Goal: Complete application form

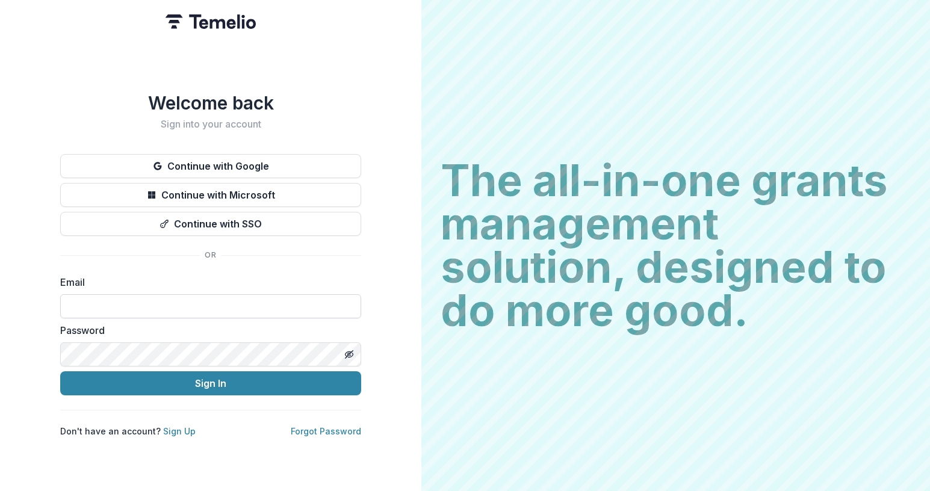
click at [121, 300] on input at bounding box center [210, 306] width 301 height 24
type input "**********"
click at [350, 351] on line "Toggle password visibility" at bounding box center [349, 354] width 7 height 7
click at [37, 358] on div "**********" at bounding box center [210, 245] width 421 height 491
click at [42, 350] on div "**********" at bounding box center [210, 245] width 421 height 491
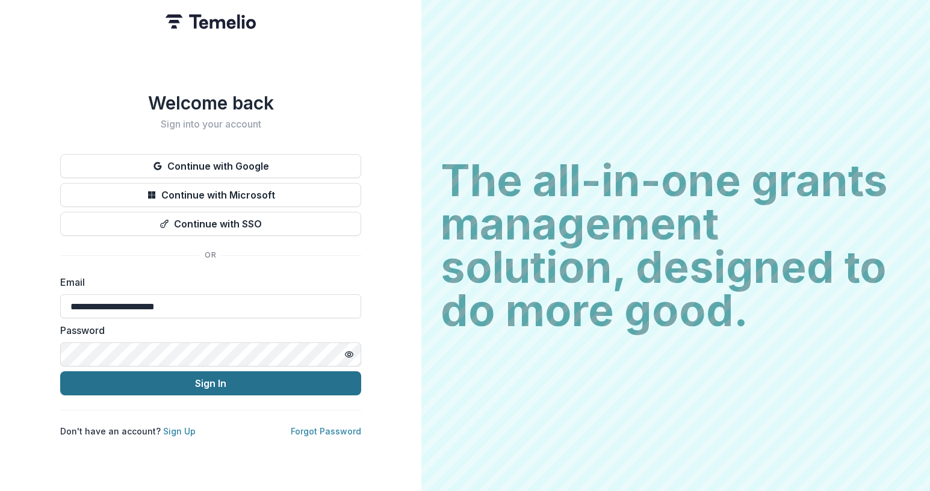
click at [202, 377] on button "Sign In" at bounding box center [210, 383] width 301 height 24
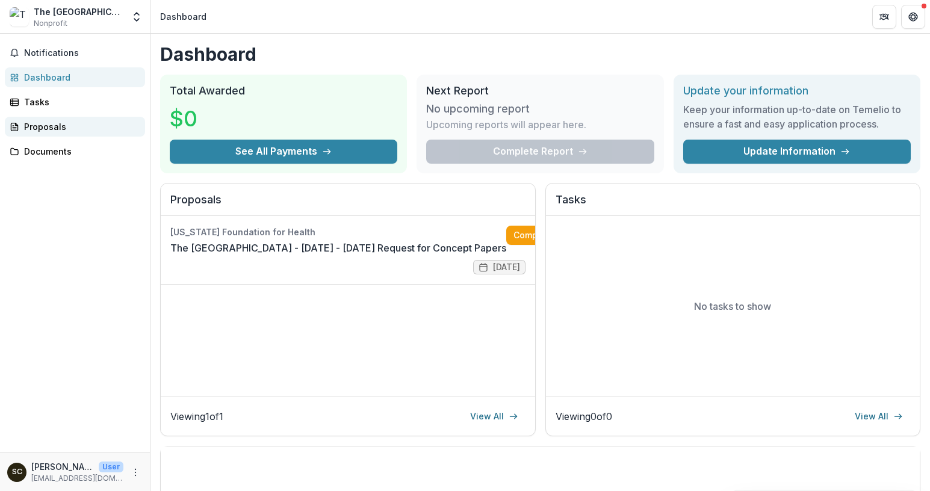
click at [43, 125] on div "Proposals" at bounding box center [79, 126] width 111 height 13
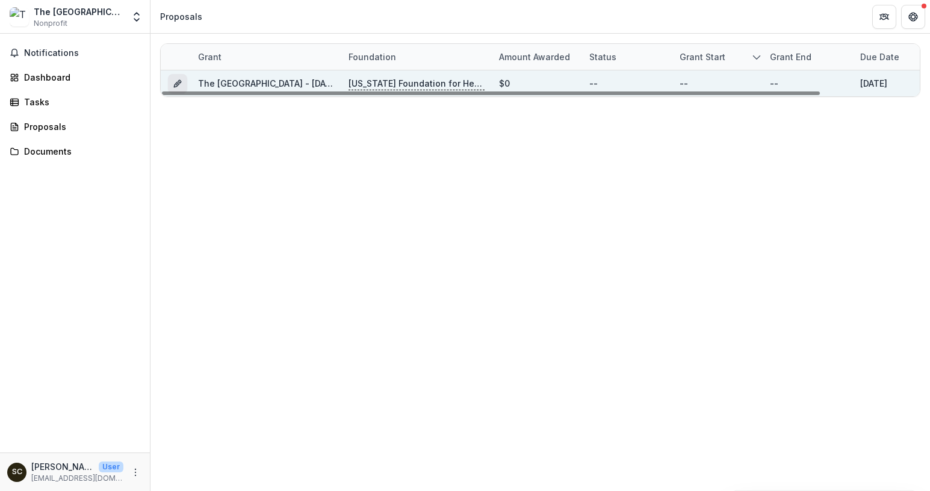
click at [179, 84] on icon "Grant 355c069d-0bfa-4f25-b610-927c6dbcdab2" at bounding box center [176, 84] width 5 height 5
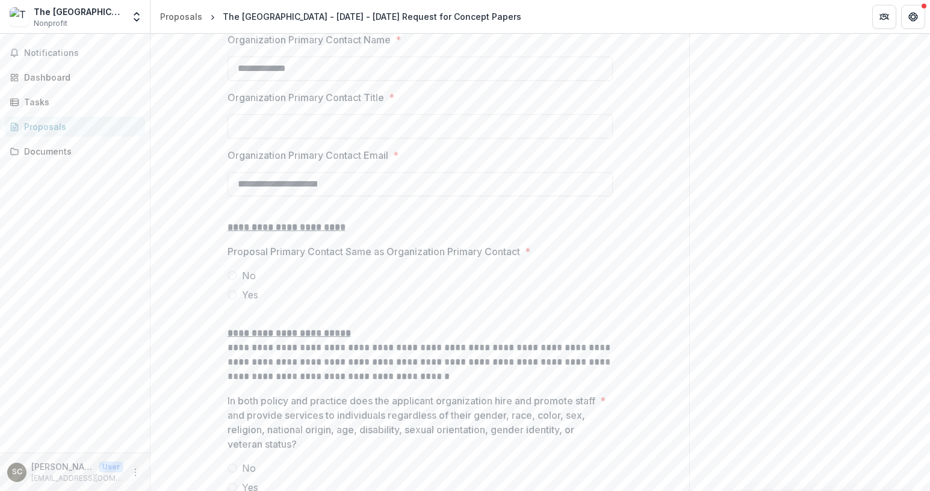
scroll to position [1423, 0]
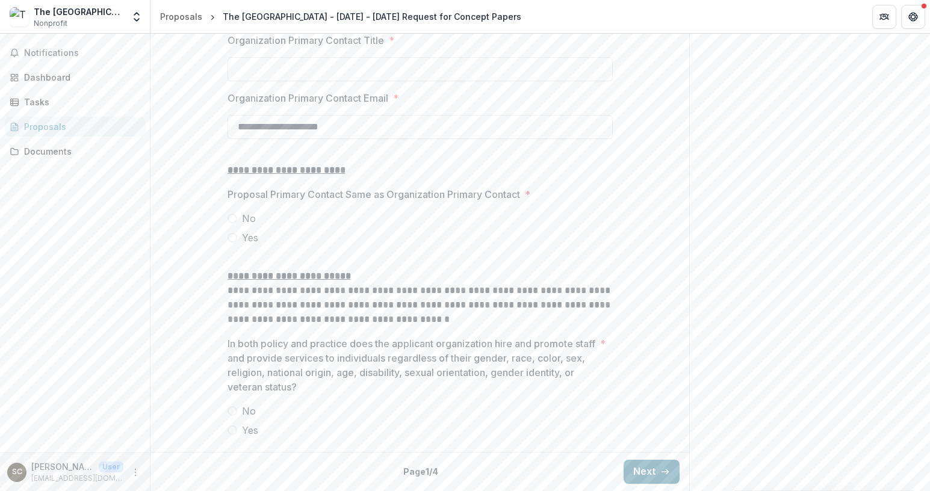
click at [644, 471] on button "Next" at bounding box center [652, 472] width 56 height 24
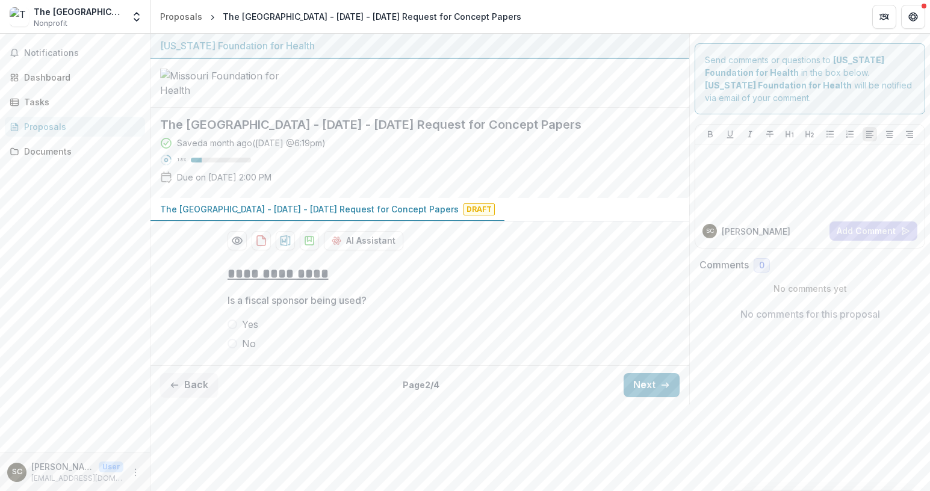
scroll to position [5, 0]
click at [640, 397] on button "Next" at bounding box center [652, 385] width 56 height 24
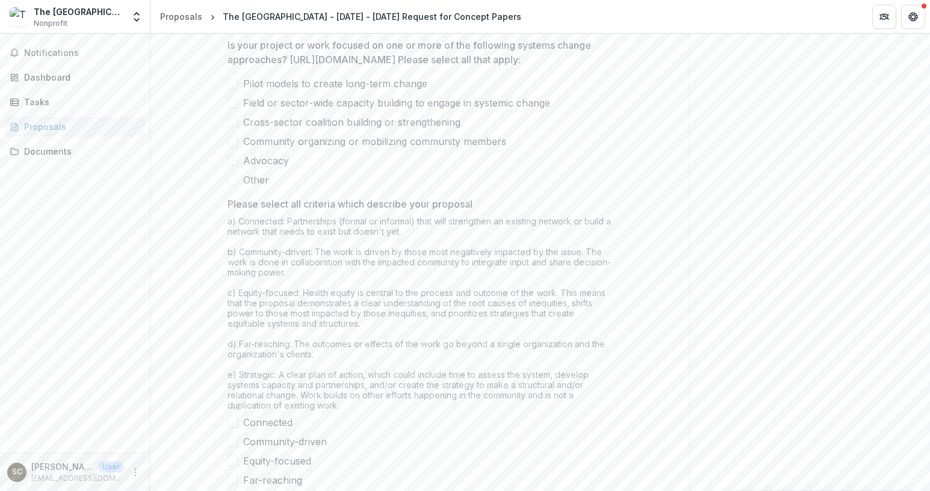
scroll to position [990, 0]
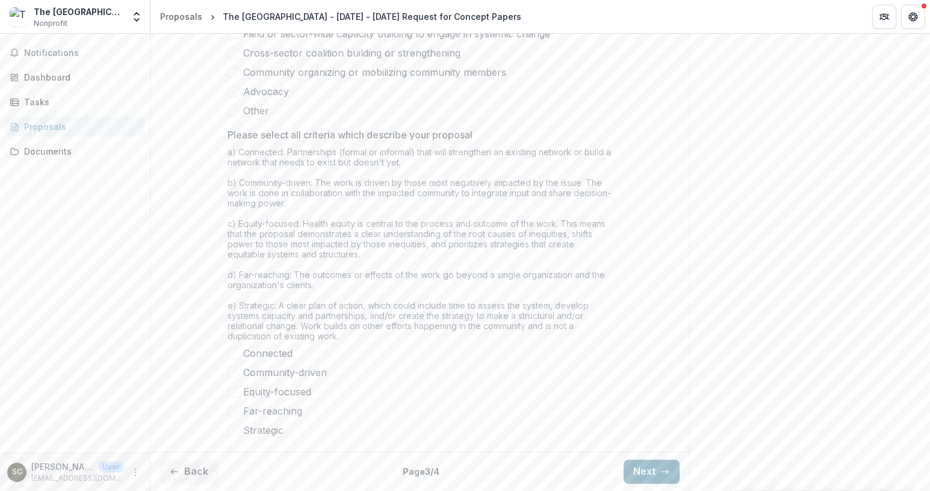
click at [645, 470] on button "Next" at bounding box center [652, 472] width 56 height 24
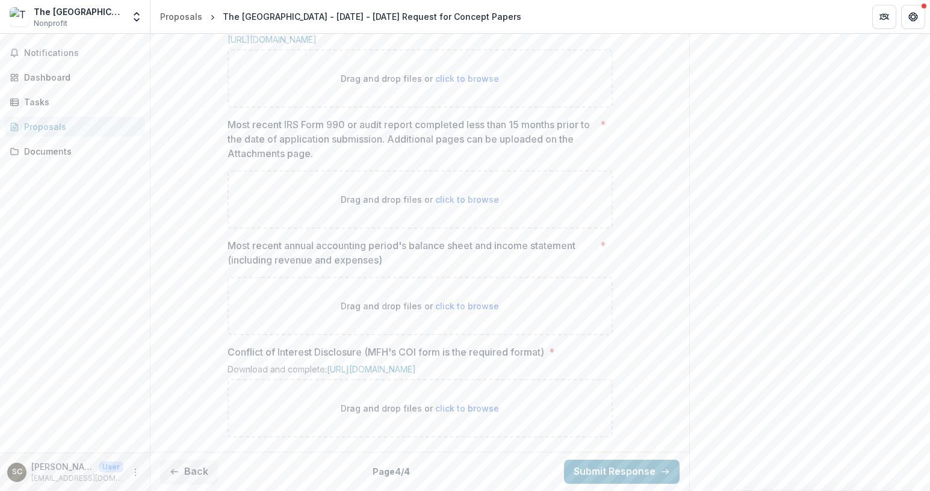
scroll to position [748, 0]
click at [195, 474] on button "Back" at bounding box center [189, 472] width 58 height 24
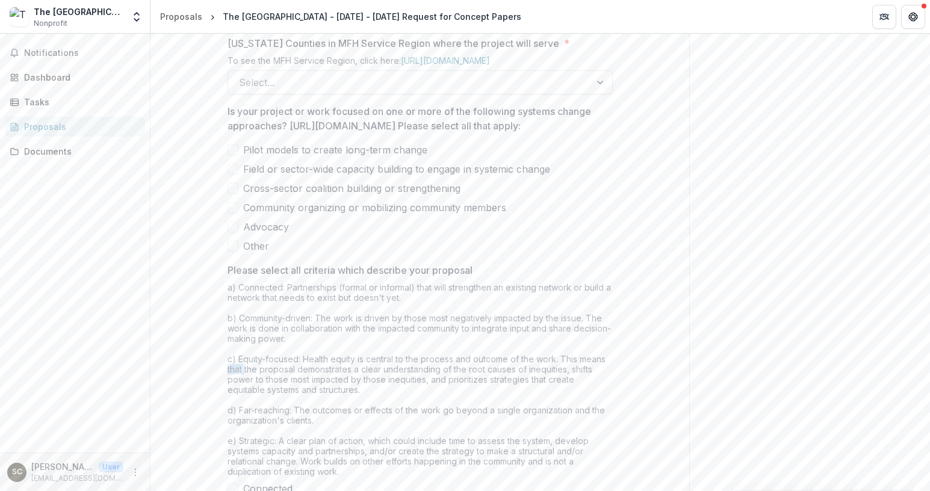
click at [195, 474] on div "**********" at bounding box center [419, 45] width 539 height 1076
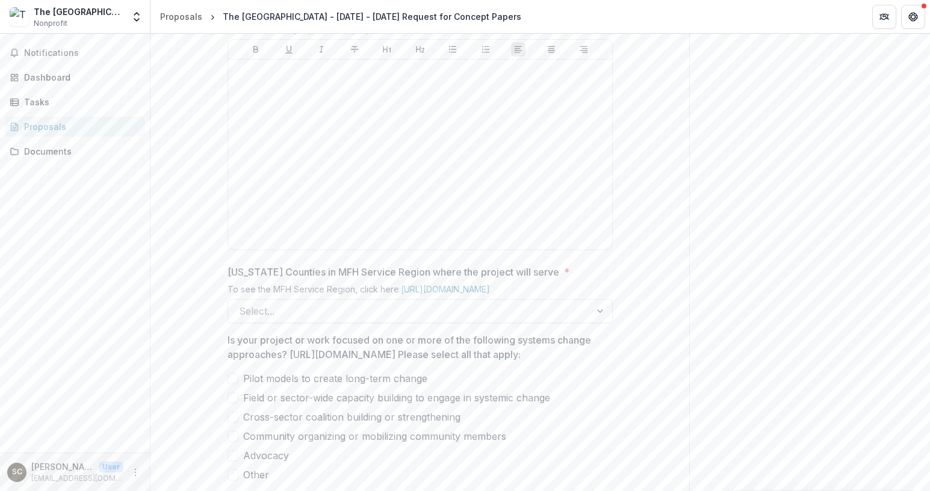
scroll to position [519, 0]
click at [597, 323] on div at bounding box center [602, 311] width 22 height 23
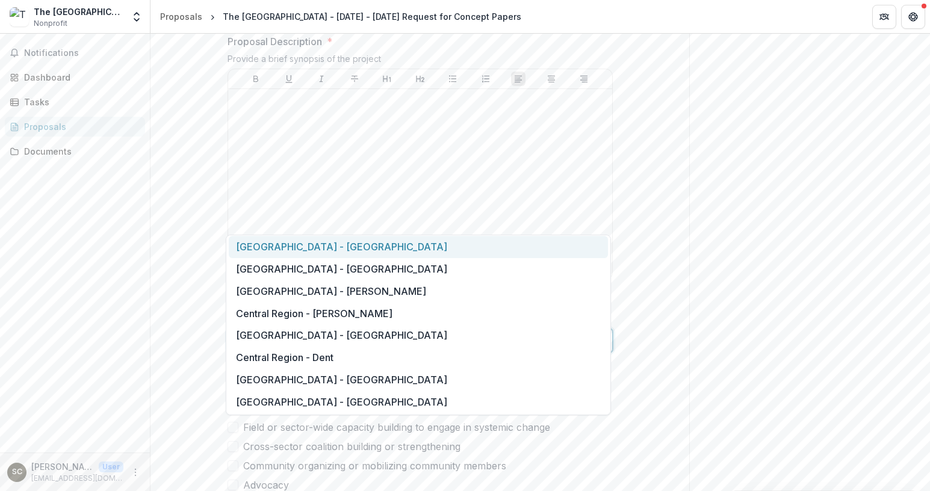
scroll to position [0, 0]
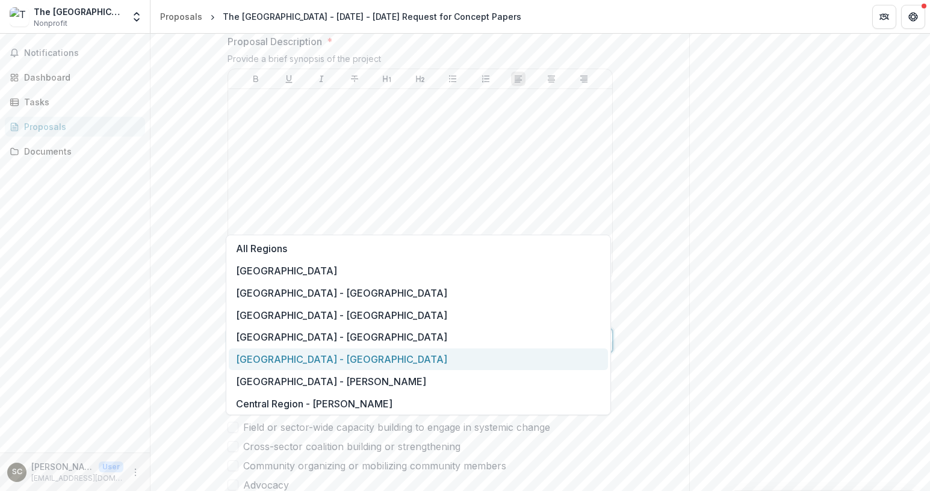
click at [199, 362] on div "**********" at bounding box center [419, 303] width 539 height 1076
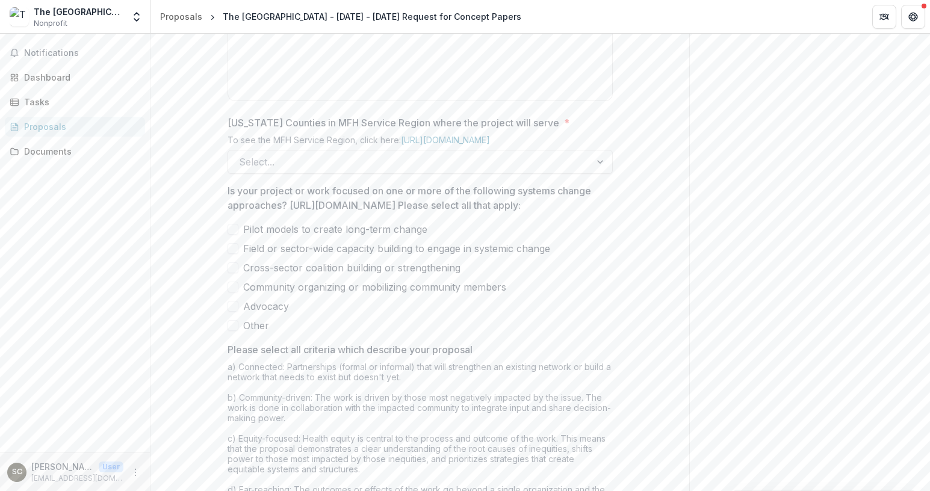
scroll to position [669, 0]
click at [304, 170] on div at bounding box center [409, 161] width 341 height 17
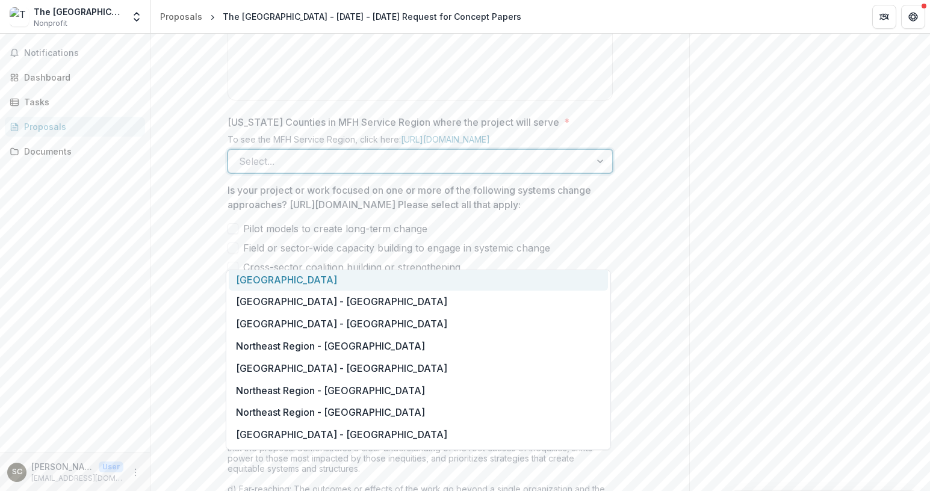
scroll to position [470, 0]
click at [293, 280] on div "[GEOGRAPHIC_DATA]" at bounding box center [418, 279] width 379 height 22
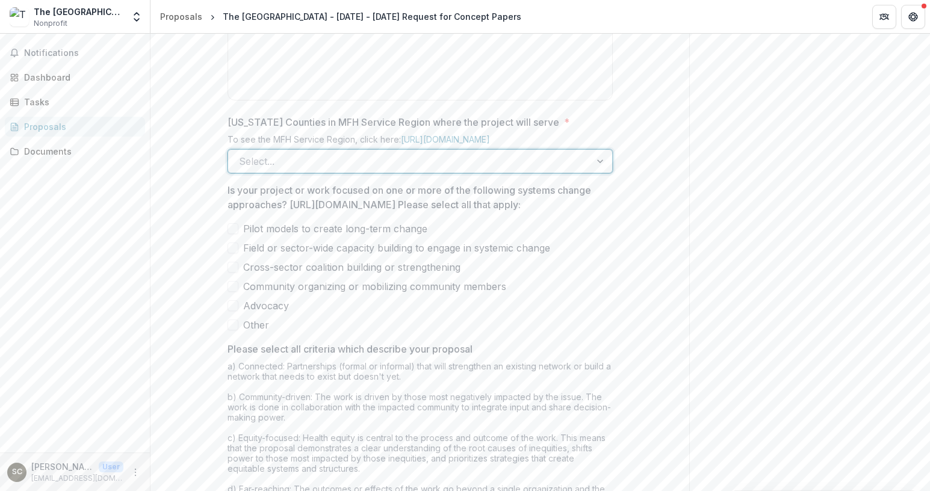
click at [598, 173] on div at bounding box center [602, 161] width 22 height 23
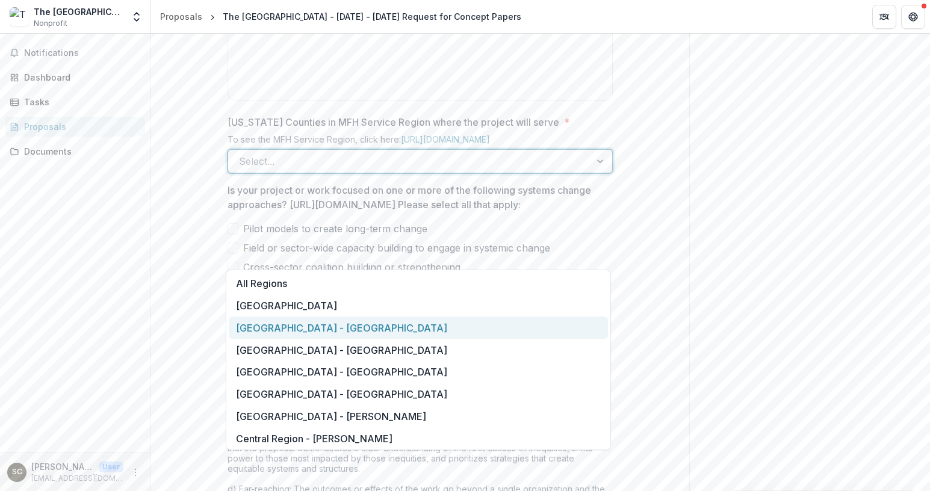
click at [291, 329] on div "[GEOGRAPHIC_DATA] - [GEOGRAPHIC_DATA]" at bounding box center [418, 328] width 379 height 22
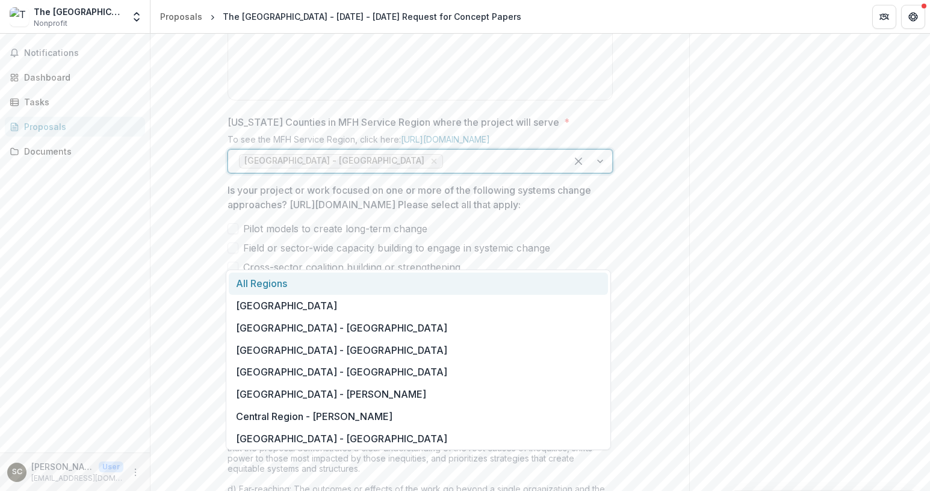
click at [476, 170] on div at bounding box center [500, 161] width 110 height 17
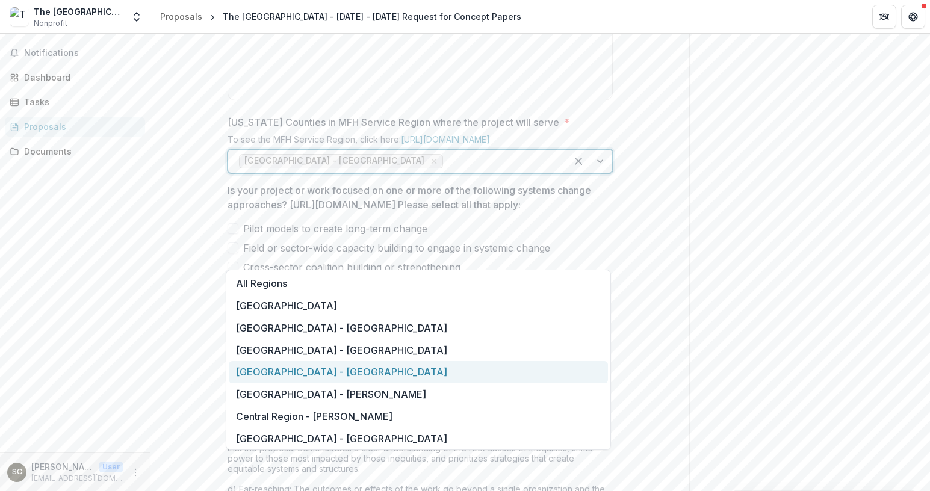
click at [292, 379] on div "[GEOGRAPHIC_DATA] - [GEOGRAPHIC_DATA]" at bounding box center [418, 372] width 379 height 22
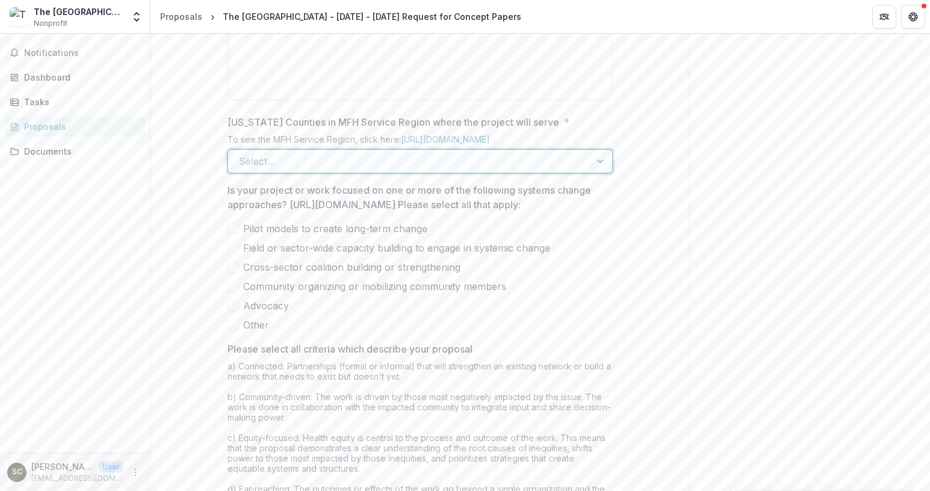
click at [206, 359] on div "**********" at bounding box center [419, 124] width 539 height 1076
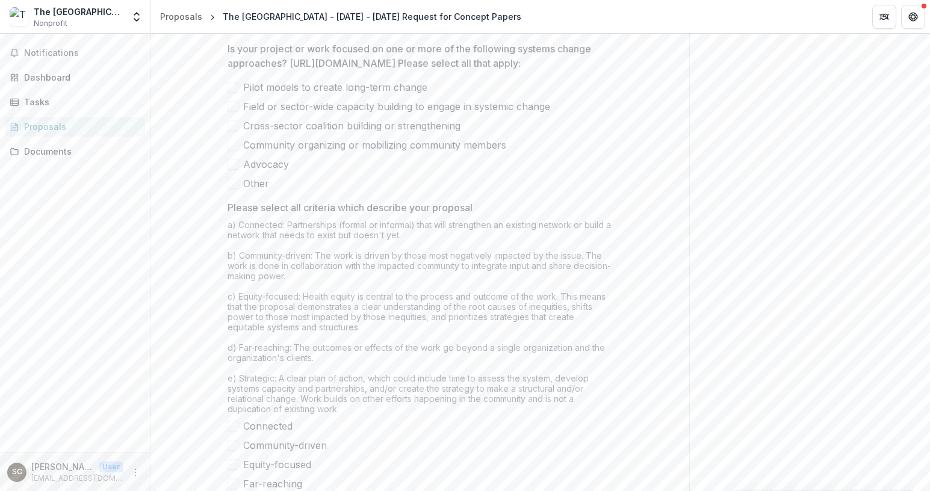
scroll to position [811, 0]
click at [309, 374] on div "a) Connected: Partnerships (formal or informal) that will strengthen an existin…" at bounding box center [420, 318] width 385 height 199
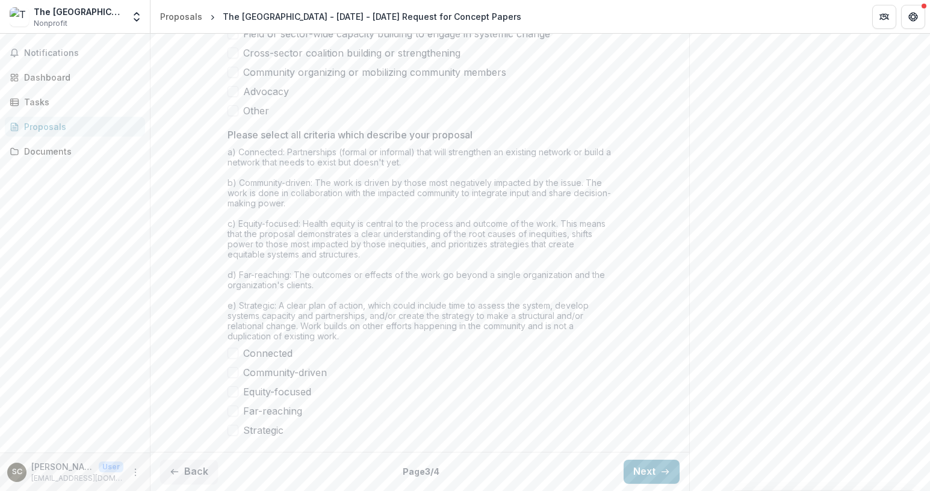
scroll to position [932, 0]
click at [234, 116] on span at bounding box center [233, 110] width 11 height 11
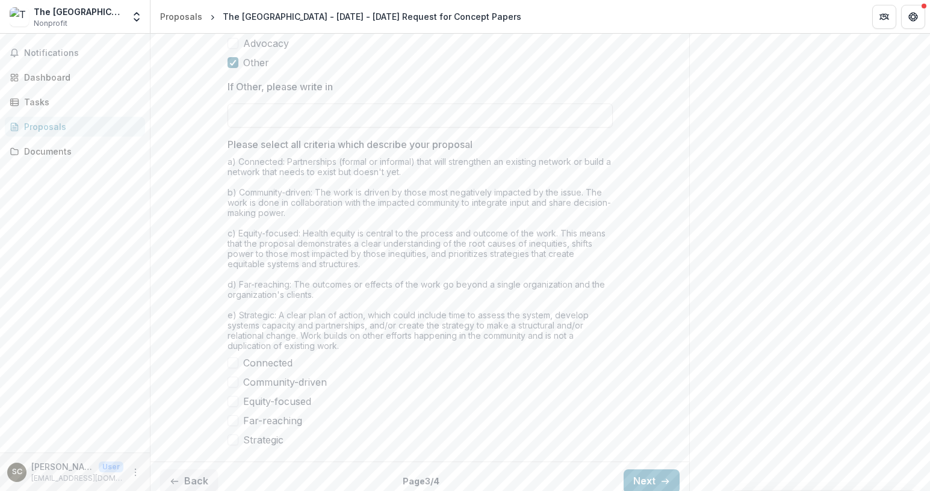
click at [234, 66] on icon at bounding box center [232, 63] width 7 height 6
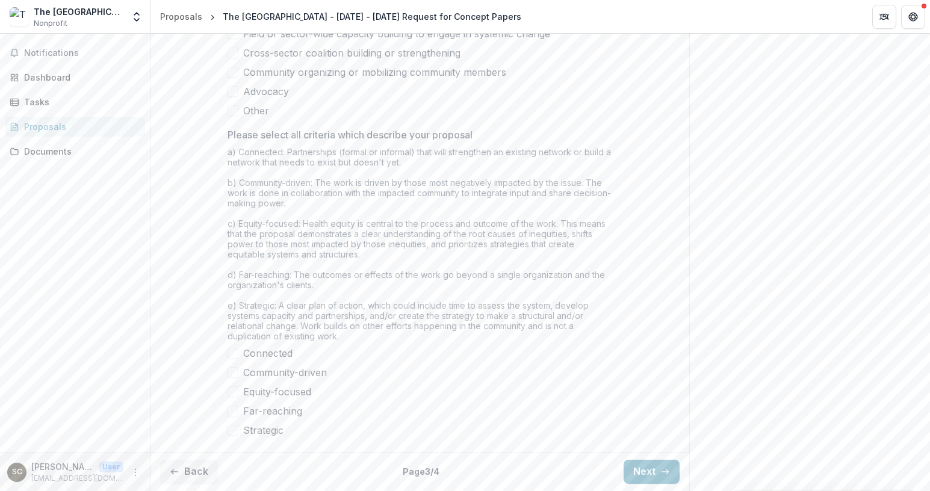
click at [267, 273] on div "a) Connected: Partnerships (formal or informal) that will strengthen an existin…" at bounding box center [420, 246] width 385 height 199
click at [262, 249] on div "a) Connected: Partnerships (formal or informal) that will strengthen an existin…" at bounding box center [420, 246] width 385 height 199
click at [253, 280] on div "a) Connected: Partnerships (formal or informal) that will strengthen an existin…" at bounding box center [420, 246] width 385 height 199
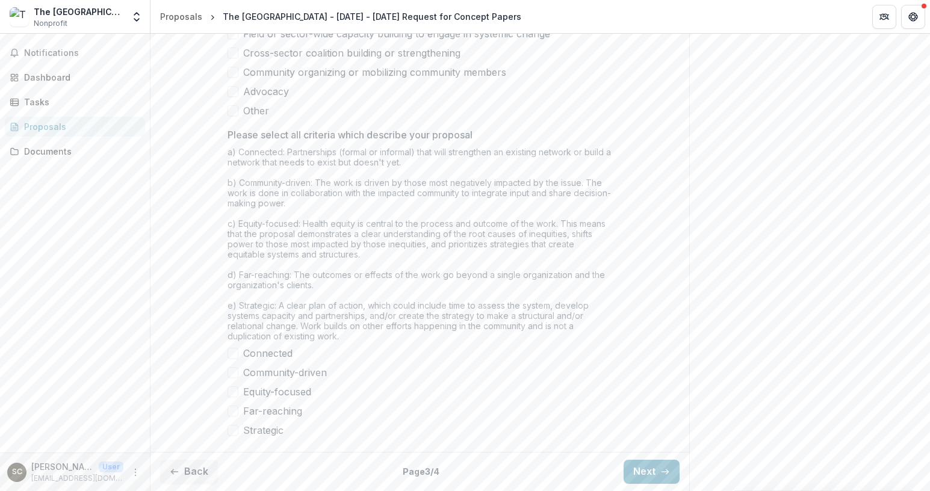
click at [362, 321] on div "a) Connected: Partnerships (formal or informal) that will strengthen an existin…" at bounding box center [420, 246] width 385 height 199
click at [181, 474] on button "Back" at bounding box center [189, 472] width 58 height 24
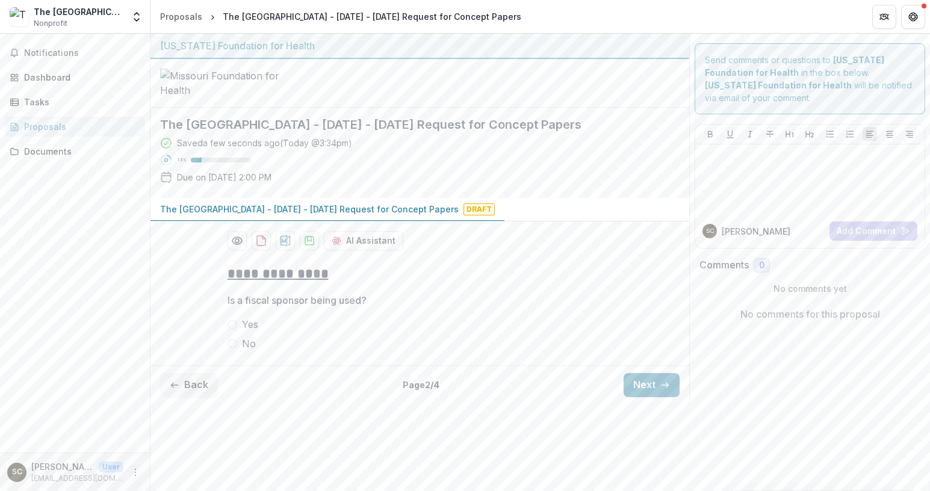
scroll to position [5, 0]
click at [191, 397] on button "Back" at bounding box center [189, 385] width 58 height 24
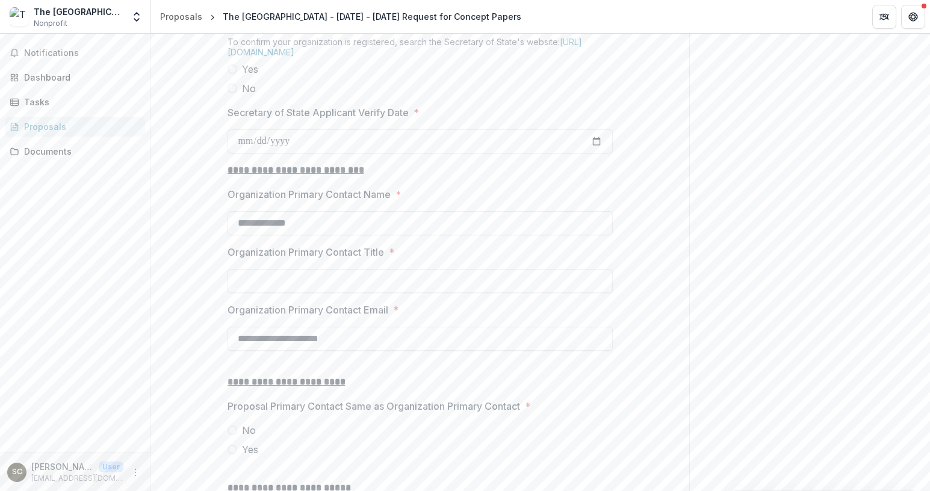
scroll to position [1119, 0]
drag, startPoint x: 327, startPoint y: 313, endPoint x: 193, endPoint y: 314, distance: 134.2
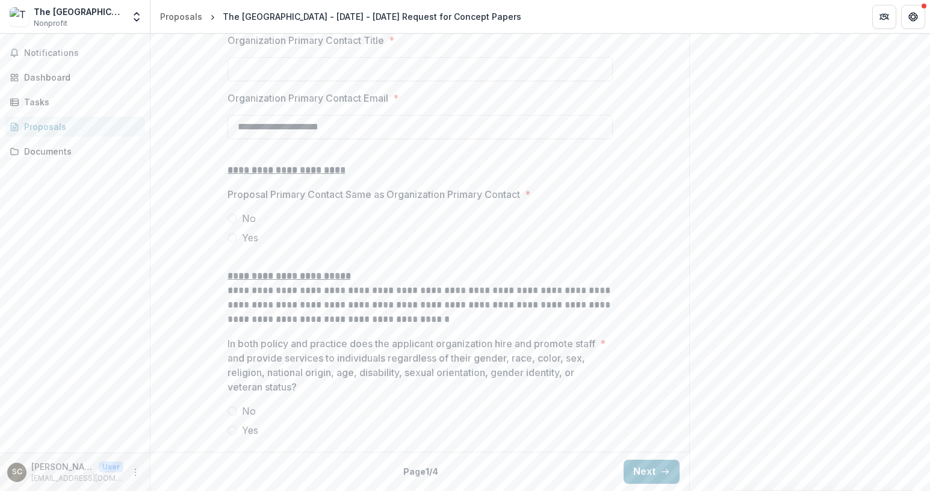
scroll to position [1380, 0]
drag, startPoint x: 373, startPoint y: 167, endPoint x: 186, endPoint y: 150, distance: 187.9
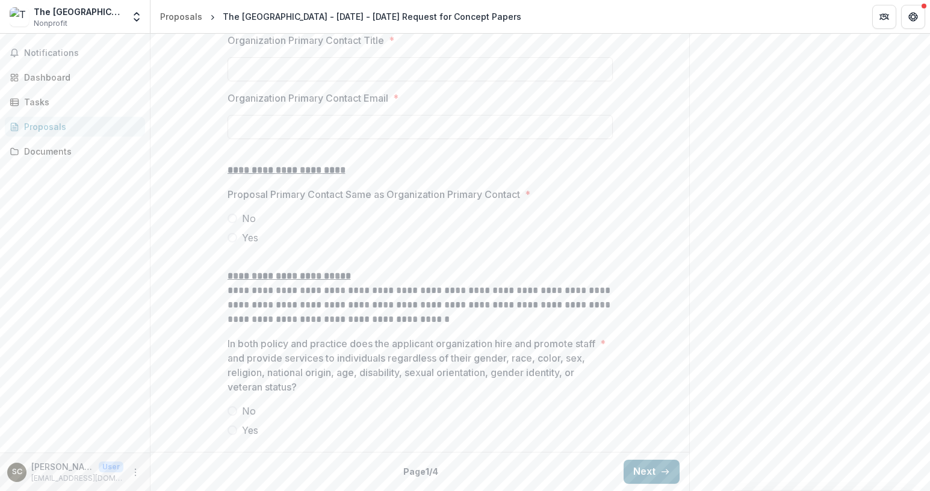
click at [635, 474] on button "Next" at bounding box center [652, 472] width 56 height 24
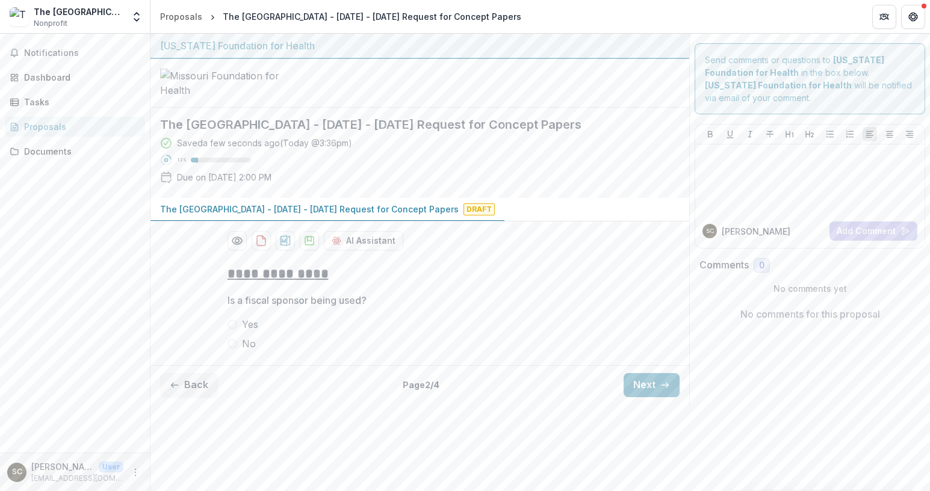
scroll to position [5, 0]
click at [635, 397] on button "Next" at bounding box center [652, 385] width 56 height 24
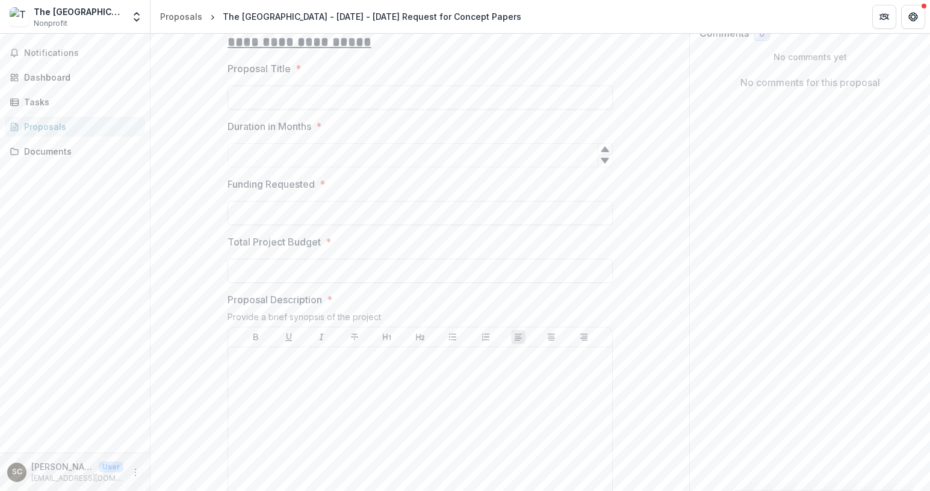
scroll to position [231, 0]
click at [318, 226] on input "Funding Requested *" at bounding box center [420, 214] width 385 height 24
type input "**"
click at [268, 400] on div "Proposal Description * Provide a brief synopsis of the project" at bounding box center [420, 418] width 385 height 250
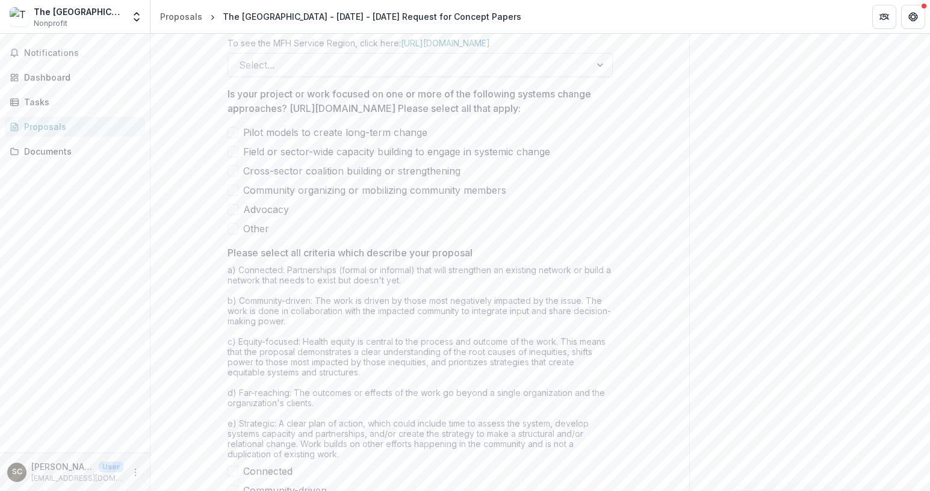
scroll to position [990, 0]
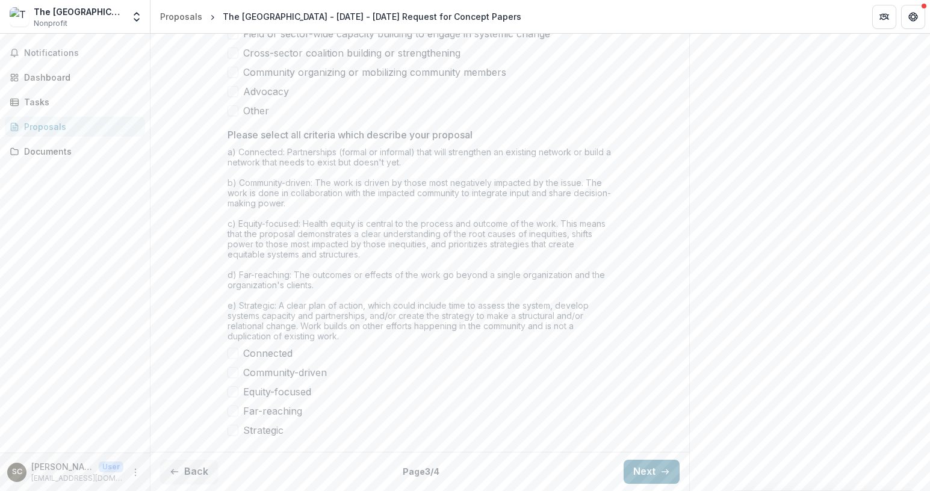
click at [649, 474] on button "Next" at bounding box center [652, 472] width 56 height 24
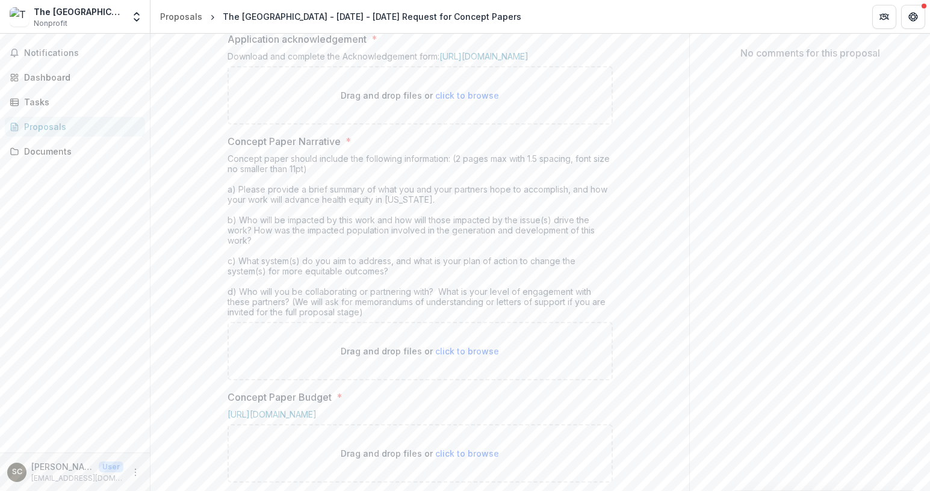
scroll to position [0, 0]
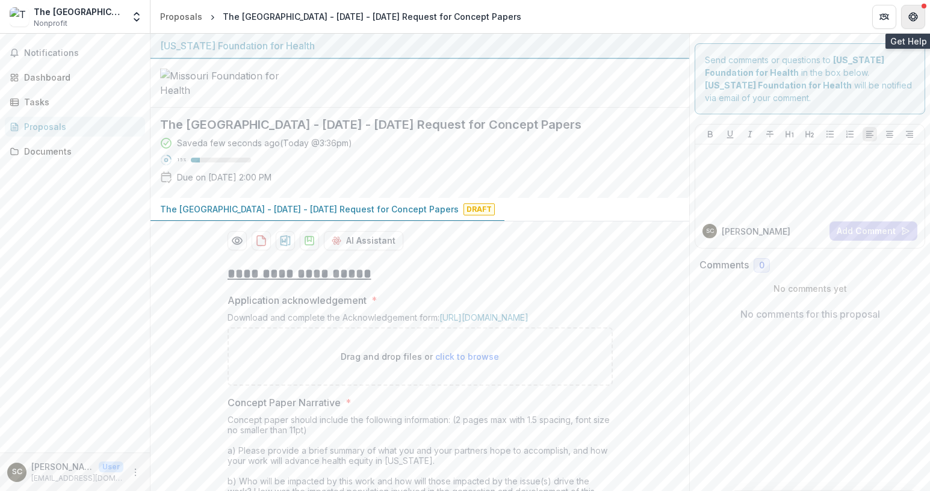
click at [914, 14] on icon "Get Help" at bounding box center [913, 14] width 3 height 2
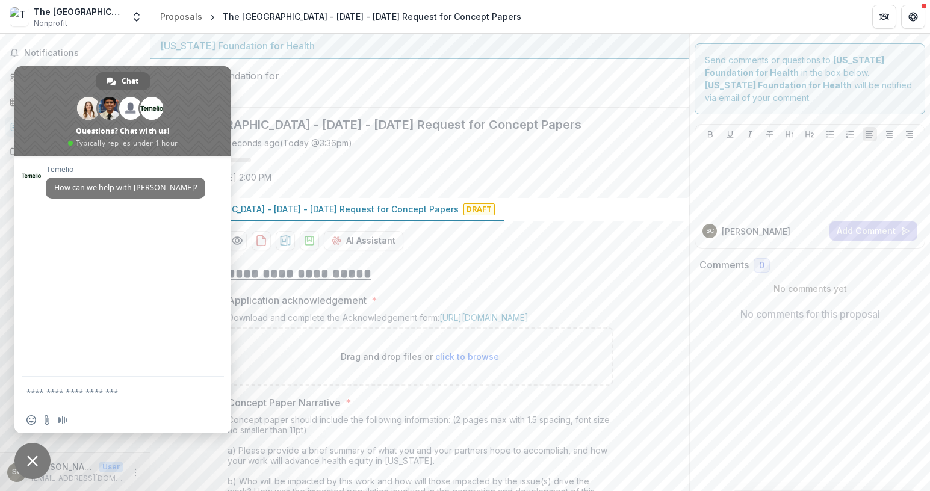
click at [577, 104] on div at bounding box center [419, 83] width 539 height 49
click at [920, 13] on button "Get Help" at bounding box center [913, 17] width 24 height 24
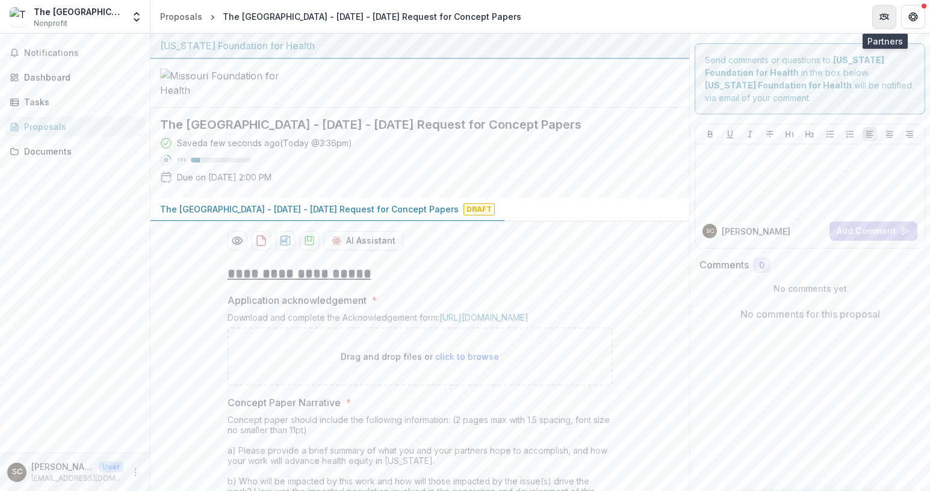
click at [884, 18] on icon "Partners" at bounding box center [885, 17] width 10 height 10
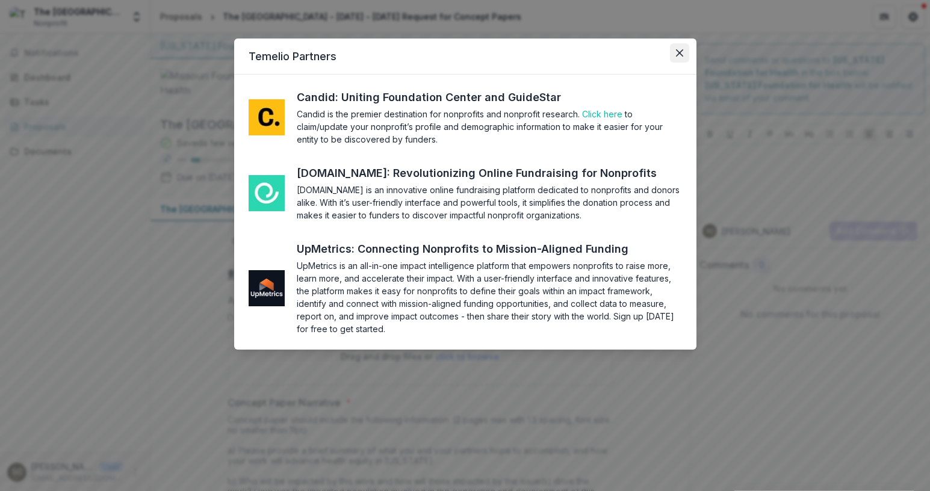
click at [680, 52] on icon "Close" at bounding box center [678, 52] width 7 height 7
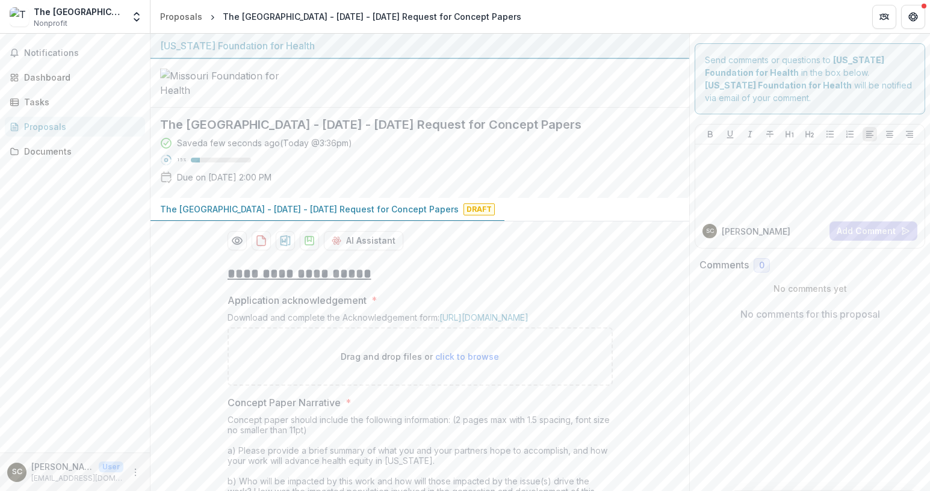
click at [84, 478] on p "[EMAIL_ADDRESS][DOMAIN_NAME]" at bounding box center [77, 478] width 92 height 11
click at [136, 477] on button "More" at bounding box center [135, 472] width 14 height 14
click at [191, 470] on button "Logout" at bounding box center [214, 467] width 129 height 20
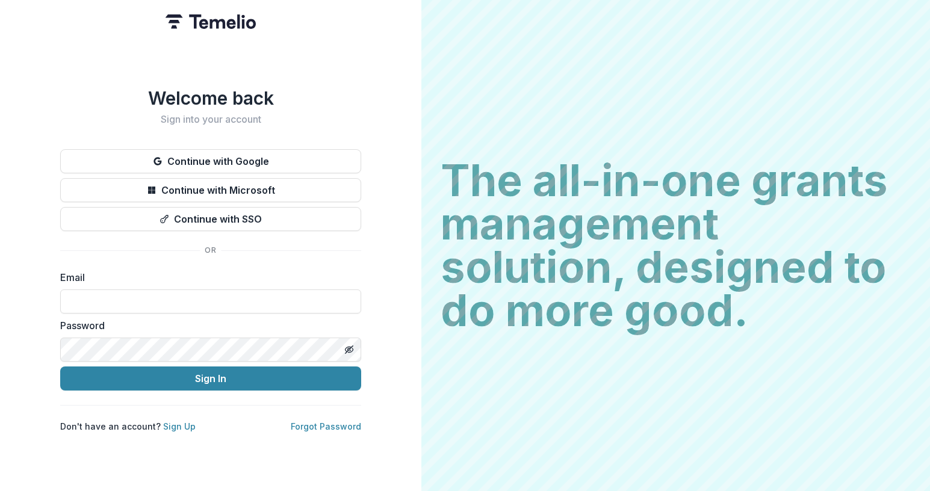
type input "**********"
click at [28, 190] on div "**********" at bounding box center [210, 245] width 421 height 491
click at [349, 350] on line "Toggle password visibility" at bounding box center [349, 349] width 7 height 7
click at [39, 334] on div "**********" at bounding box center [210, 245] width 421 height 491
click at [11, 317] on div "**********" at bounding box center [210, 245] width 421 height 491
